Goal: Find specific page/section: Find specific page/section

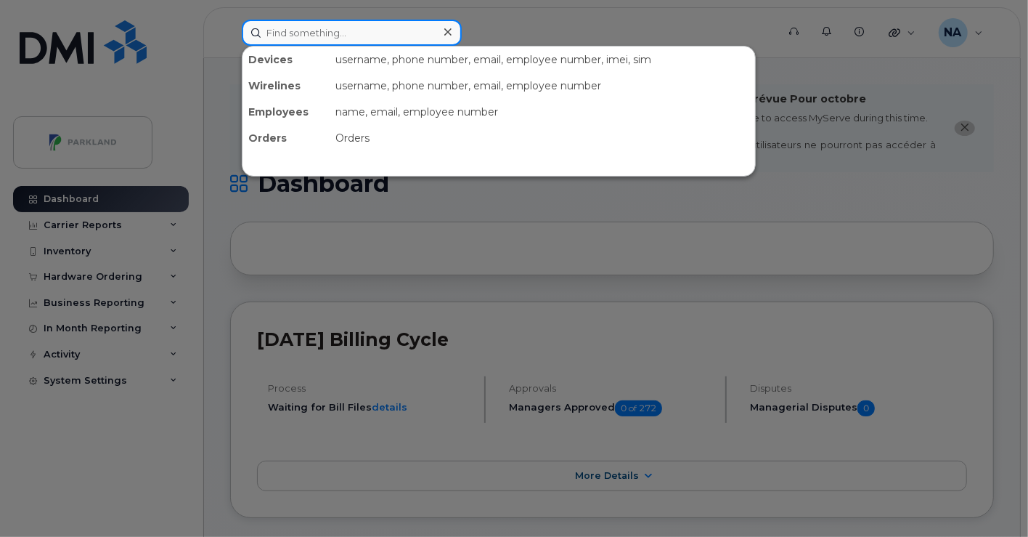
click at [422, 32] on input at bounding box center [352, 33] width 220 height 26
paste input "[PERSON_NAME]"
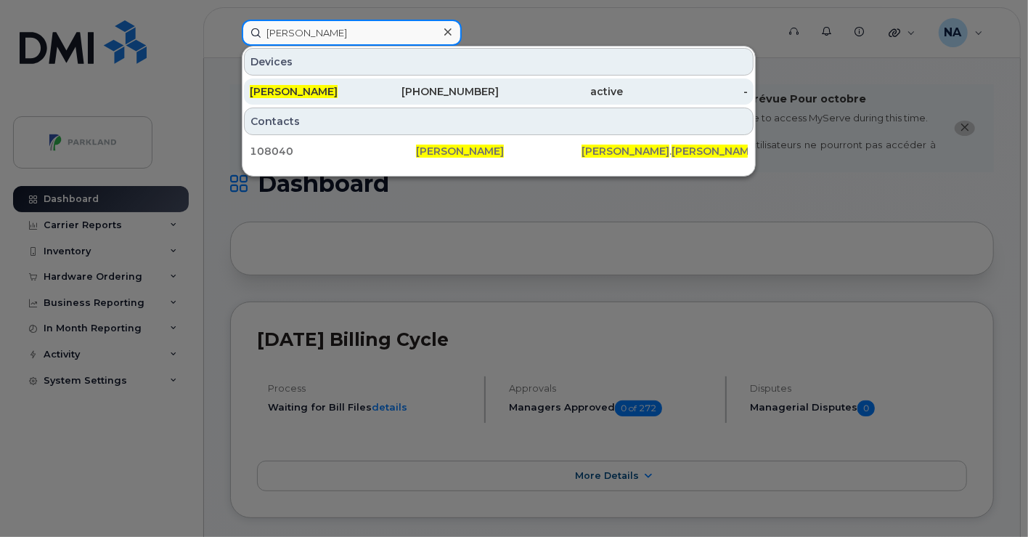
type input "[PERSON_NAME]"
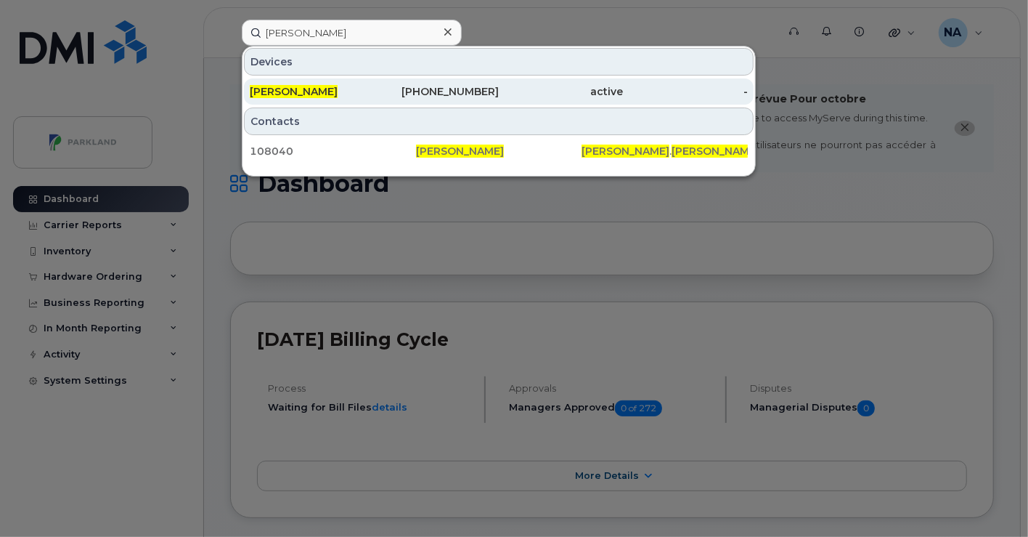
click at [373, 89] on div "[PERSON_NAME]" at bounding box center [312, 91] width 125 height 15
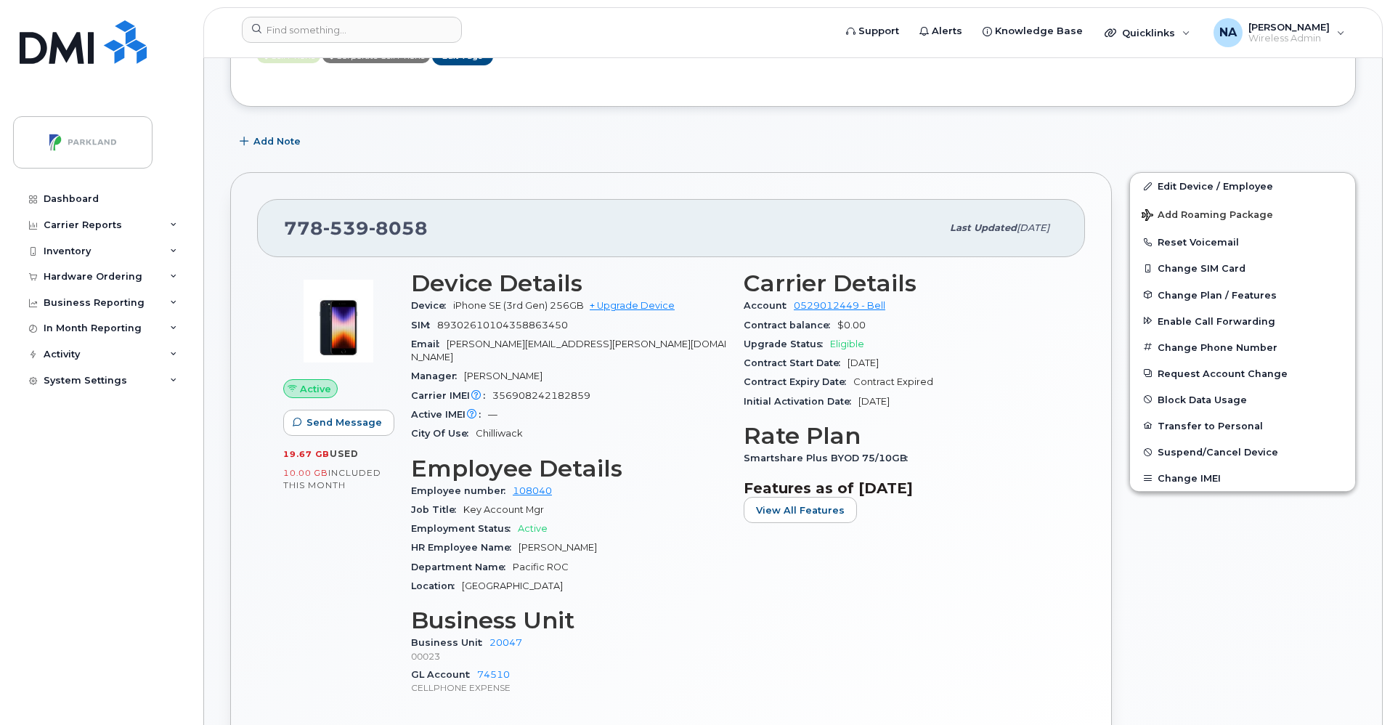
scroll to position [259, 0]
